Goal: Transaction & Acquisition: Purchase product/service

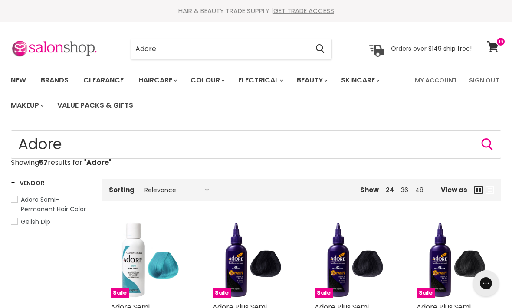
click at [211, 46] on input "Adore" at bounding box center [219, 49] width 177 height 20
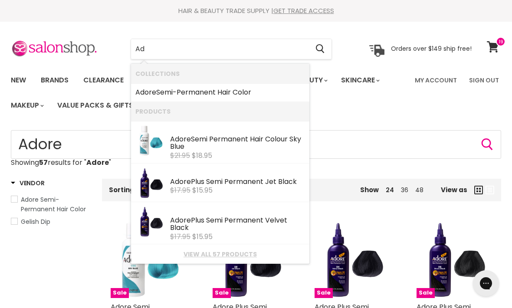
type input "A"
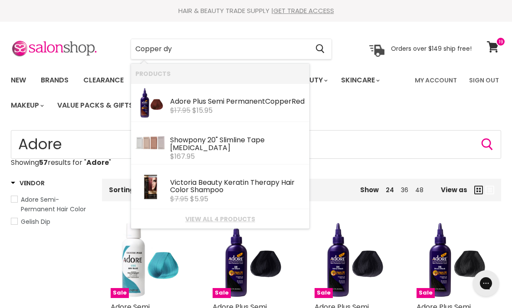
type input "Copper dye"
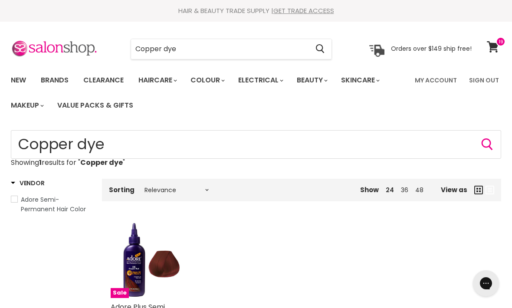
click at [213, 44] on input "Copper dye" at bounding box center [219, 49] width 177 height 20
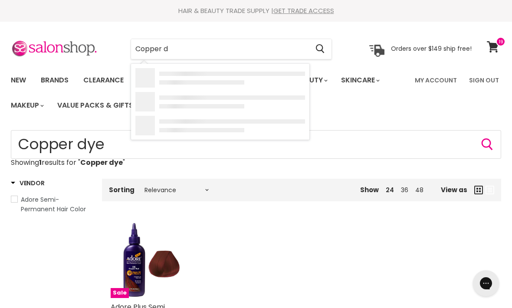
type input "Copper"
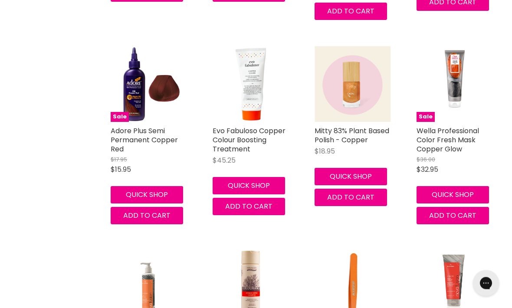
scroll to position [567, 0]
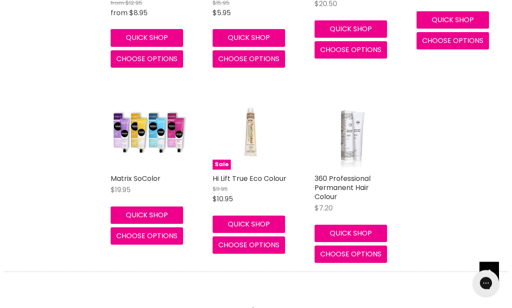
scroll to position [2136, 0]
click at [147, 130] on img "Main content" at bounding box center [149, 132] width 76 height 56
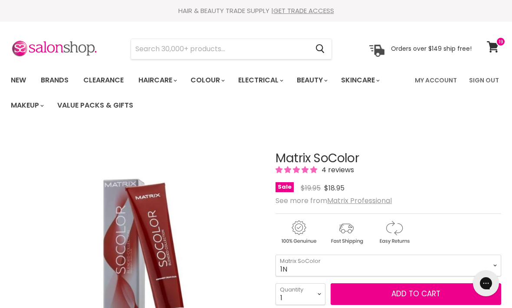
click at [278, 54] on input "Search" at bounding box center [219, 49] width 177 height 20
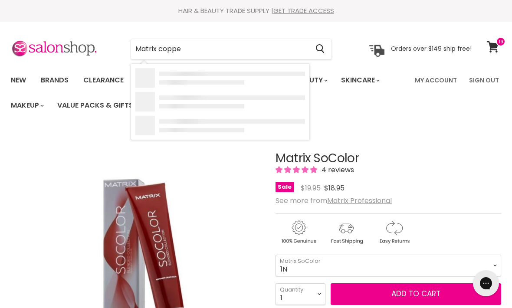
type input "Matrix copper"
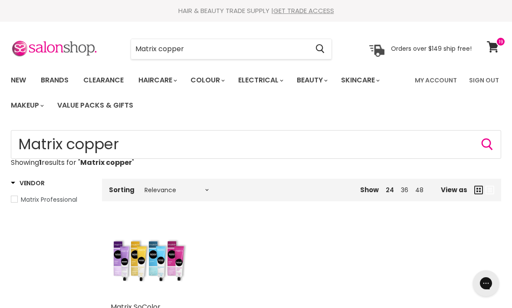
click at [500, 47] on link "View cart" at bounding box center [493, 47] width 23 height 20
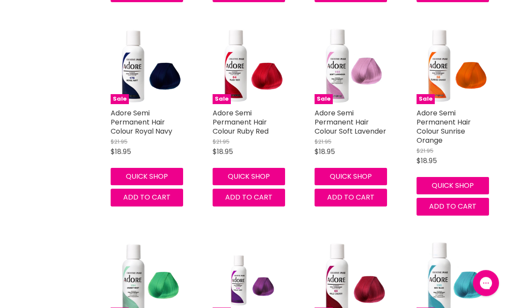
scroll to position [1830, 0]
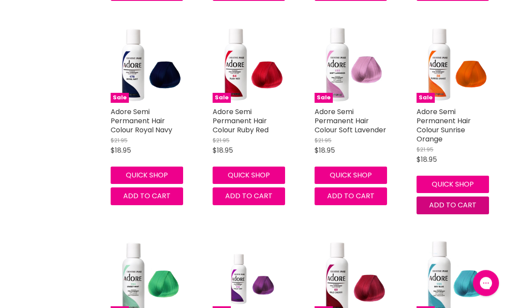
click at [471, 200] on span "Add to cart" at bounding box center [452, 205] width 47 height 10
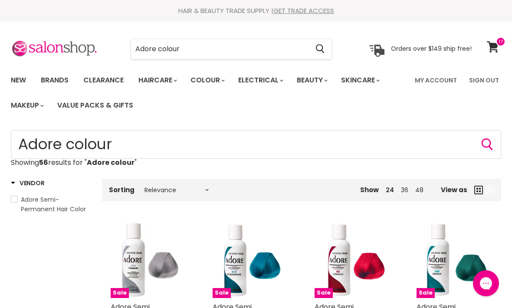
click at [255, 47] on input "Adore colour" at bounding box center [219, 49] width 177 height 20
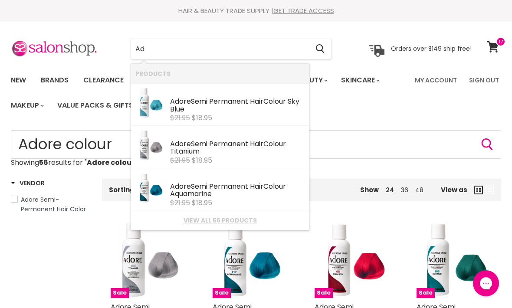
type input "A"
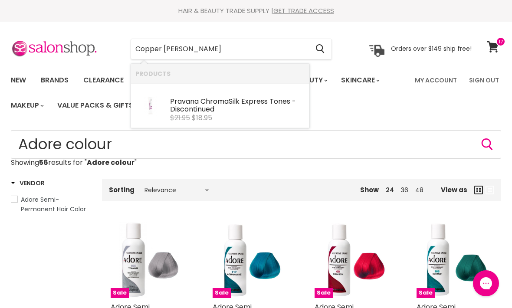
type input "Copper pravana"
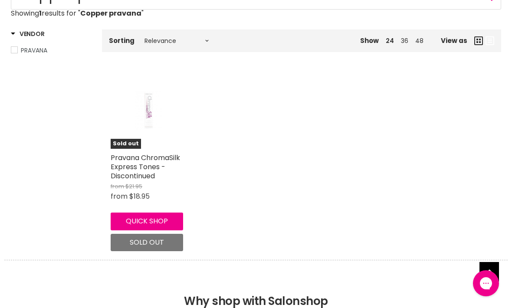
click at [155, 117] on img "Main content" at bounding box center [148, 111] width 50 height 76
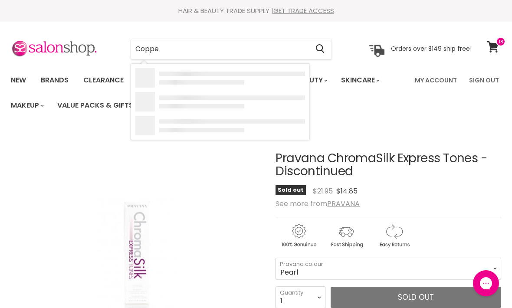
type input "Copper"
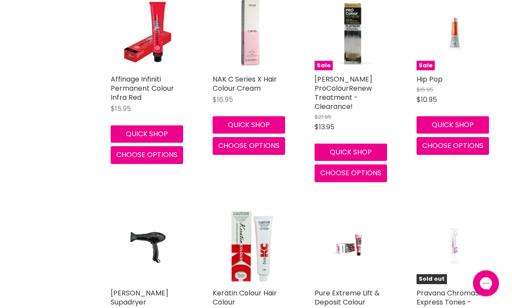
scroll to position [1065, 0]
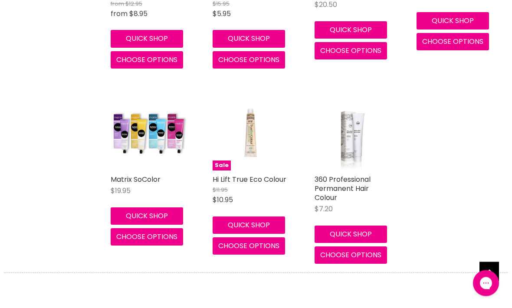
scroll to position [2135, 0]
click at [140, 136] on img "Main content" at bounding box center [149, 133] width 76 height 56
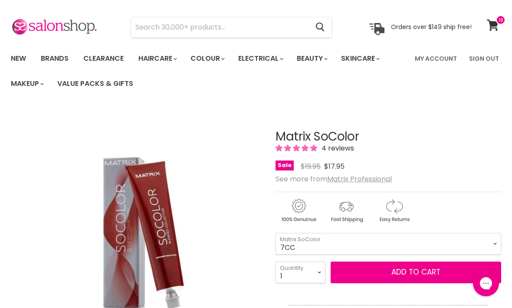
click at [366, 273] on button "Add to cart" at bounding box center [416, 273] width 171 height 22
click at [434, 272] on button "Add to cart" at bounding box center [416, 273] width 171 height 22
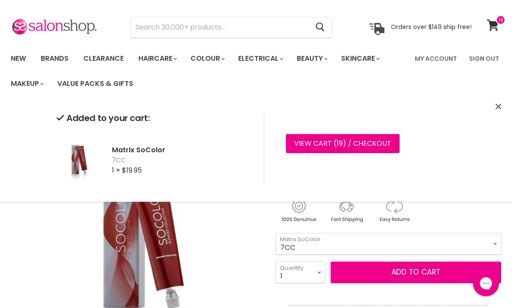
click at [396, 266] on button "Add to cart" at bounding box center [416, 273] width 171 height 22
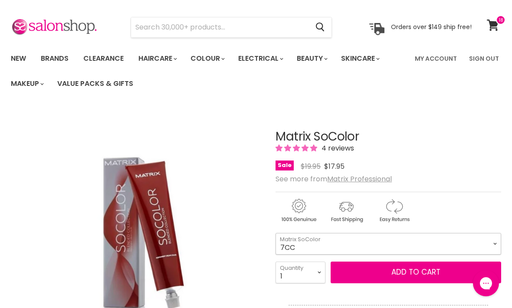
click at [418, 233] on select "1N 2N 3N 4N 5N 6N 7N 8N 10N 5NA 6NA 7NA 8NA 4A 6A" at bounding box center [389, 244] width 226 height 22
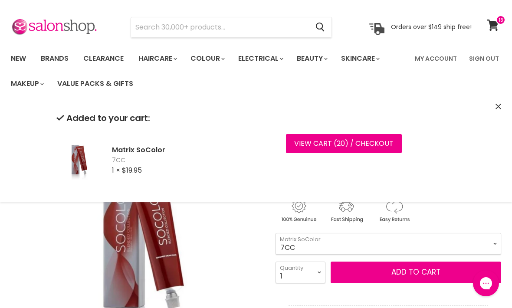
click at [500, 101] on div "Added to your cart: Matrix SoColor 7CC 1 × $19.95 View cart ( 20 ) / Checkout C…" at bounding box center [256, 149] width 512 height 106
click at [501, 110] on button "Close" at bounding box center [498, 106] width 6 height 9
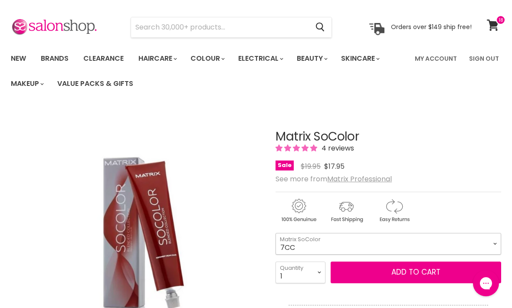
click at [437, 239] on select "1N 2N 3N 4N 5N 6N 7N 8N 10N 5NA 6NA 7NA 8NA 4A 6A" at bounding box center [389, 244] width 226 height 22
select select "6RC"
click at [397, 272] on button "Add to cart" at bounding box center [416, 273] width 171 height 22
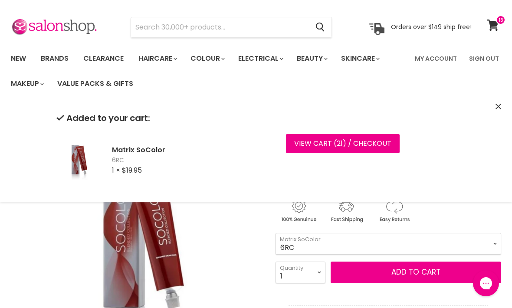
click at [498, 108] on icon "Close" at bounding box center [498, 107] width 6 height 6
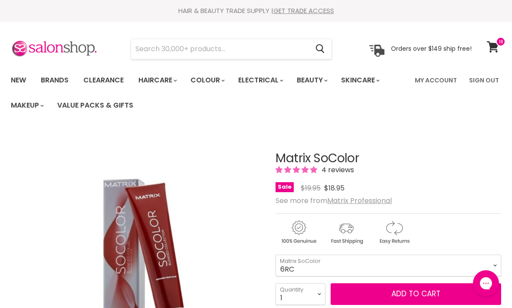
click at [236, 55] on input "Search" at bounding box center [219, 49] width 177 height 20
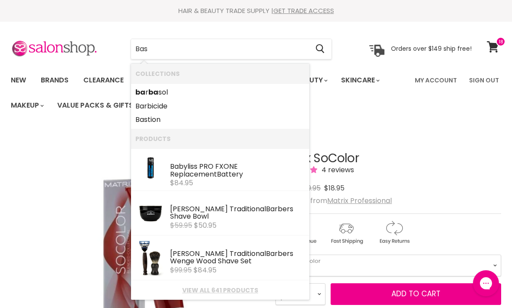
type input "Base"
